Goal: Check status: Check status

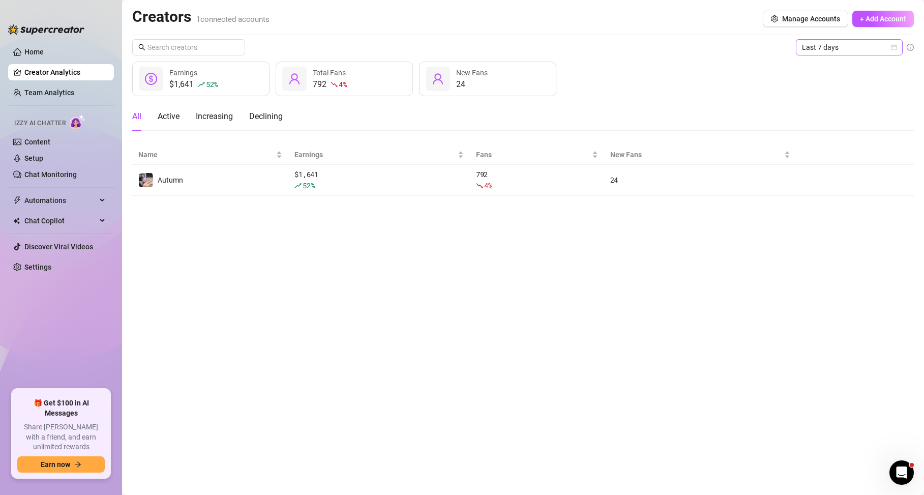
click at [886, 43] on span "Last 7 days" at bounding box center [849, 47] width 95 height 15
click at [855, 114] on div "Last 90 days" at bounding box center [849, 116] width 91 height 11
click at [536, 359] on main "Creators 1 connected accounts Manage Accounts + Add Account Last 90 days Last 9…" at bounding box center [523, 247] width 802 height 495
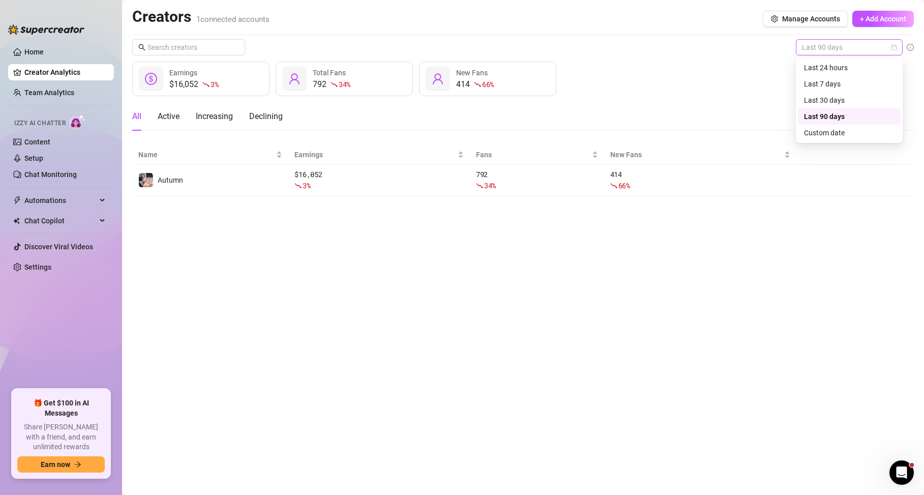
click at [824, 51] on span "Last 90 days" at bounding box center [849, 47] width 95 height 15
click at [824, 96] on div "Last 30 days" at bounding box center [849, 100] width 91 height 11
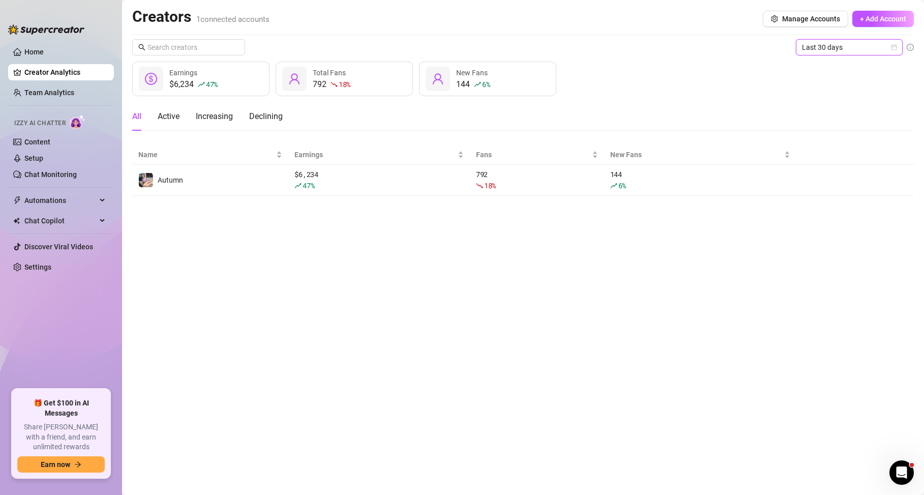
click at [876, 48] on span "Last 30 days" at bounding box center [849, 47] width 95 height 15
click at [838, 74] on div "Last 24 hours" at bounding box center [849, 68] width 103 height 16
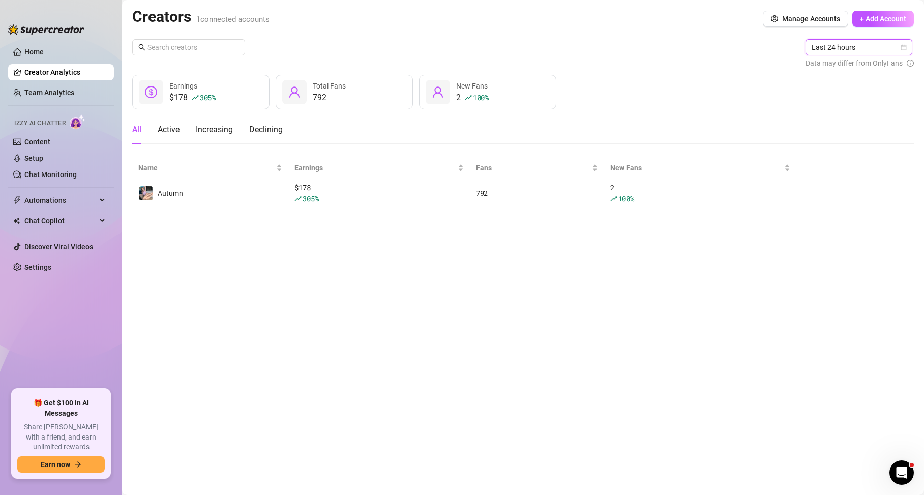
click at [835, 50] on span "Last 24 hours" at bounding box center [859, 47] width 95 height 15
click at [839, 85] on div "Last 7 days" at bounding box center [860, 83] width 91 height 11
